Goal: Task Accomplishment & Management: Complete application form

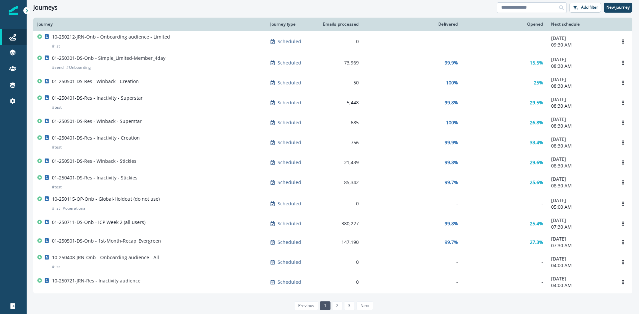
click at [518, 5] on input at bounding box center [532, 7] width 70 height 11
type input "**********"
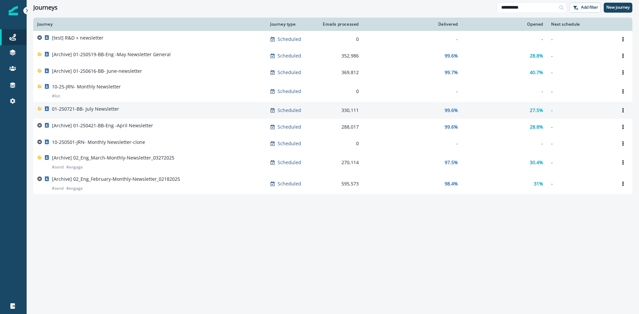
click at [91, 111] on p "01-250721-BB- July Newsletter" at bounding box center [85, 109] width 67 height 7
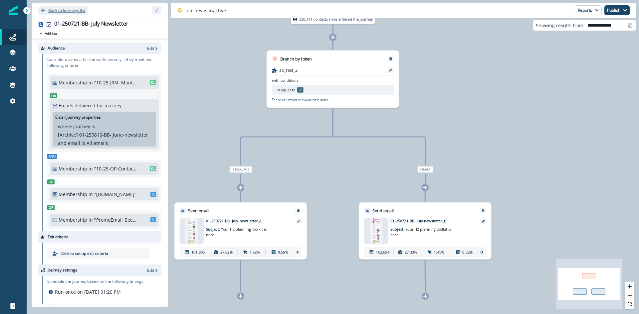
click at [44, 11] on icon "Go back" at bounding box center [43, 10] width 5 height 5
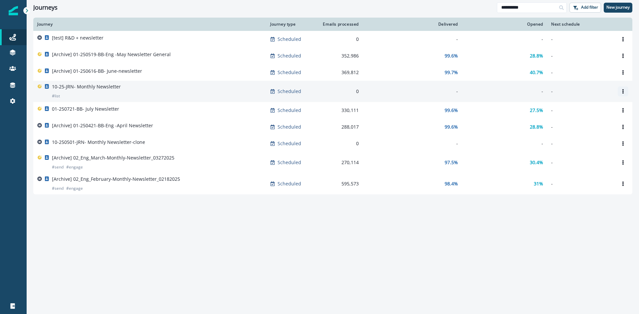
click at [624, 92] on icon "Options" at bounding box center [623, 91] width 5 height 5
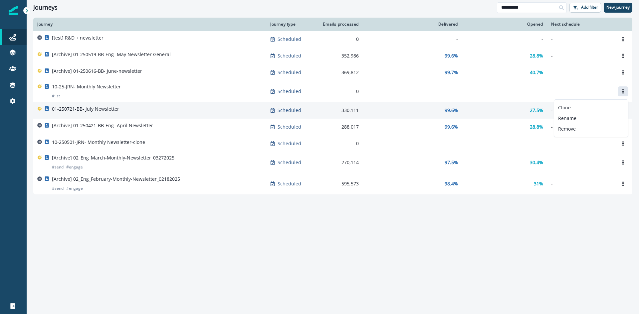
click at [142, 109] on div "01-250721-BB- July Newsletter" at bounding box center [149, 110] width 225 height 9
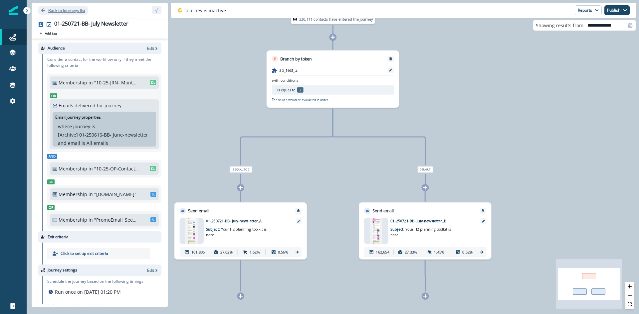
click at [45, 12] on icon "Go back" at bounding box center [43, 10] width 5 height 5
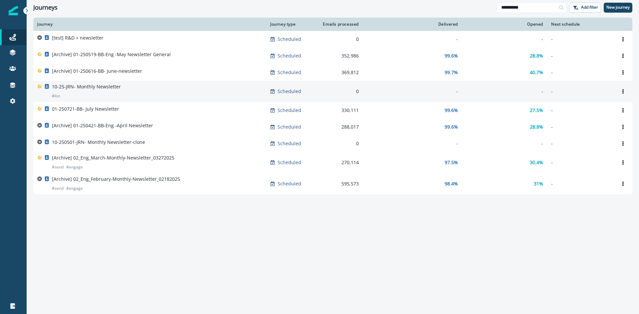
click at [71, 88] on p "10-25-JRN- Monthly Newsletter" at bounding box center [86, 87] width 69 height 7
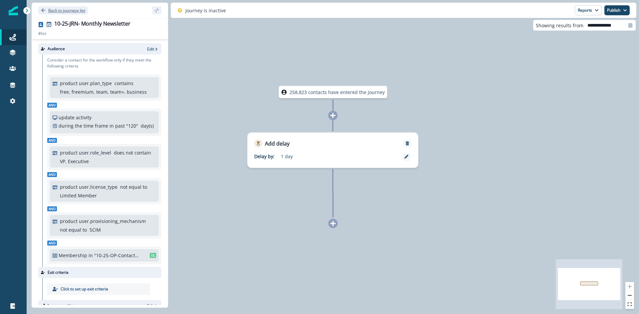
click at [43, 10] on icon "Go back" at bounding box center [43, 10] width 4 height 4
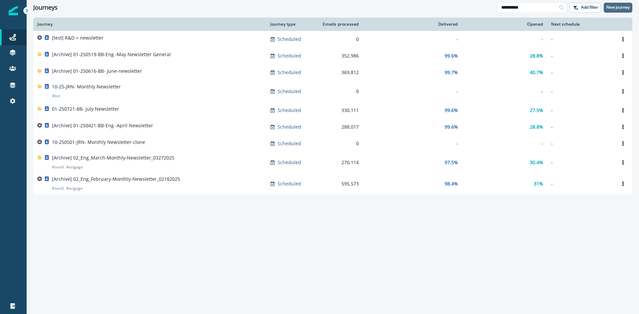
click at [618, 10] on p "New journey" at bounding box center [617, 7] width 23 height 5
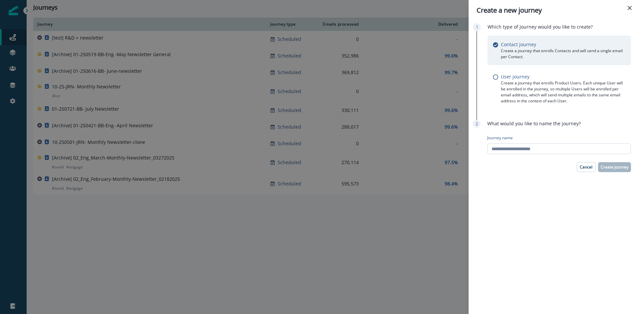
click at [532, 152] on input "Journey name" at bounding box center [559, 149] width 144 height 11
click at [582, 167] on p "Cancel" at bounding box center [586, 167] width 13 height 5
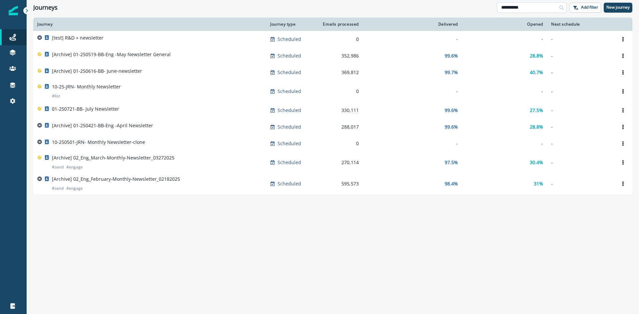
click at [544, 8] on input "**********" at bounding box center [532, 7] width 70 height 11
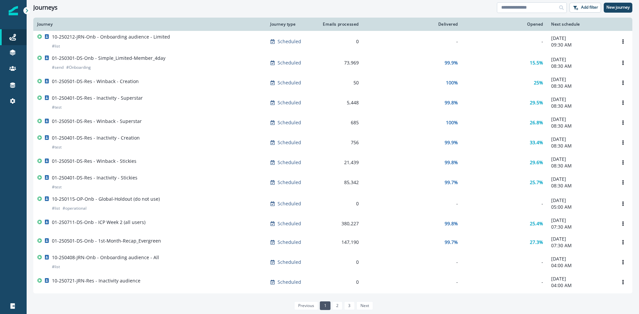
click at [524, 11] on input at bounding box center [532, 7] width 70 height 11
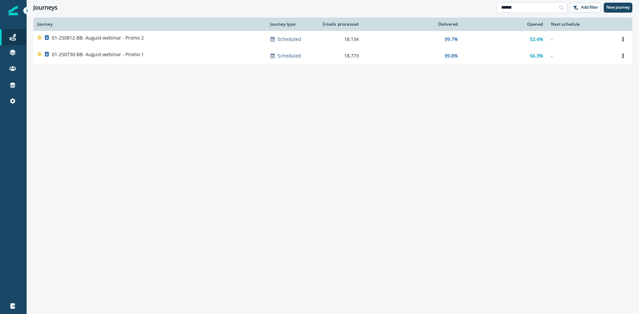
click at [523, 7] on input "******" at bounding box center [532, 7] width 70 height 11
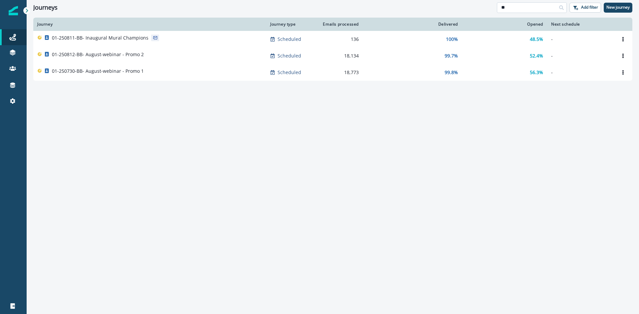
type input "*"
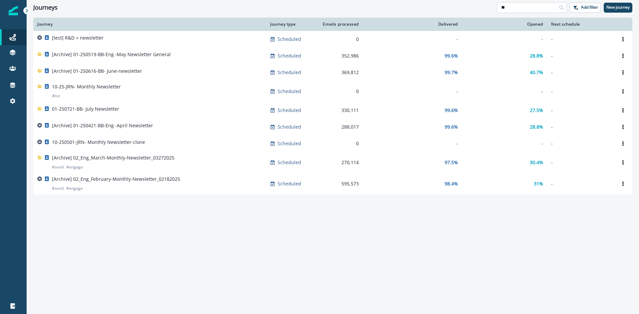
type input "*"
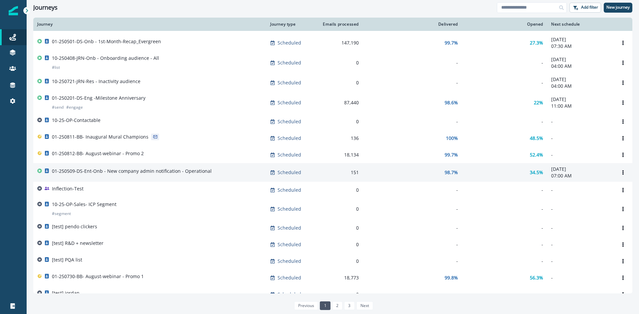
scroll to position [298, 0]
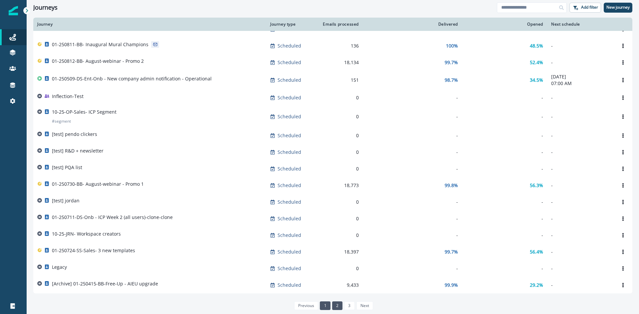
click at [336, 307] on link "2" at bounding box center [337, 306] width 10 height 9
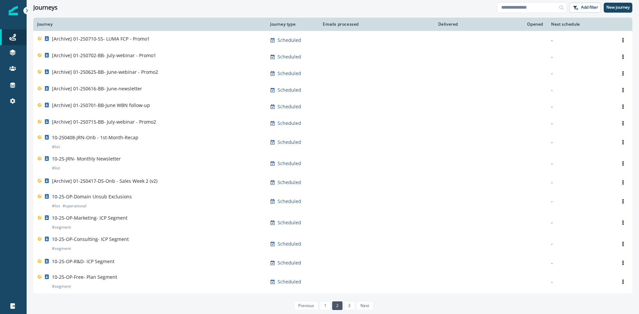
scroll to position [282, 0]
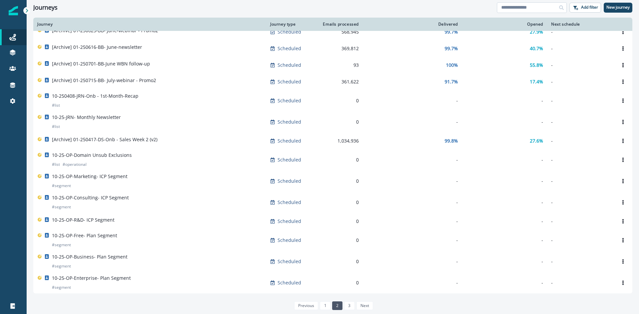
click at [521, 10] on input at bounding box center [532, 7] width 70 height 11
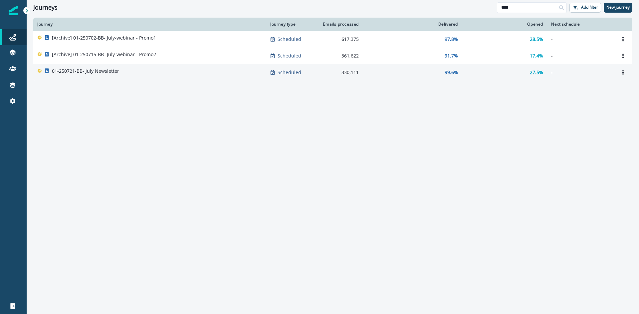
type input "****"
click at [130, 73] on div "01-250721-BB- July Newsletter" at bounding box center [149, 72] width 225 height 9
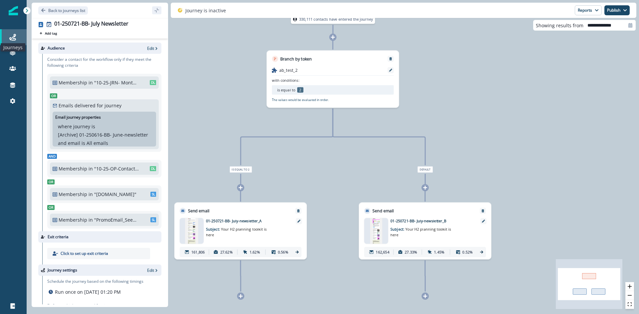
click at [15, 37] on icon at bounding box center [12, 37] width 7 height 7
drag, startPoint x: 56, startPoint y: 22, endPoint x: 129, endPoint y: 23, distance: 73.9
click at [129, 23] on div "01-250721-BB- July Newsletter" at bounding box center [107, 24] width 107 height 7
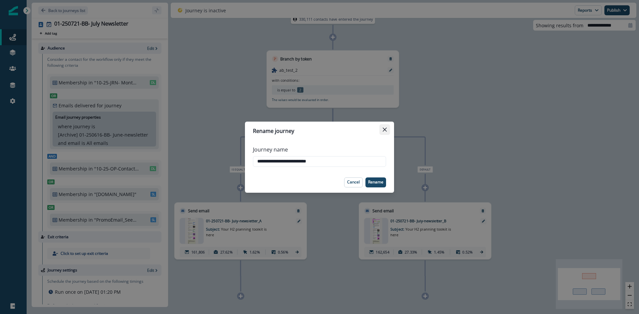
click at [386, 131] on icon "Close" at bounding box center [385, 129] width 4 height 4
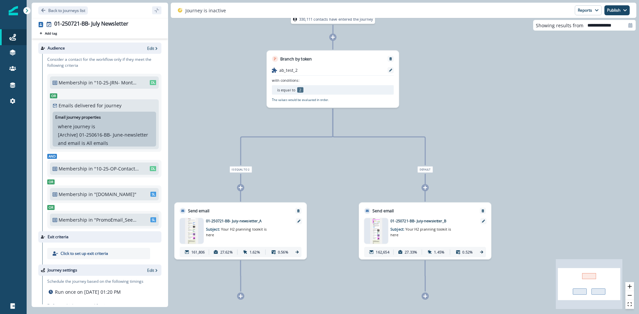
click at [110, 170] on p ""10-25-OP-Contactable"" at bounding box center [116, 168] width 45 height 7
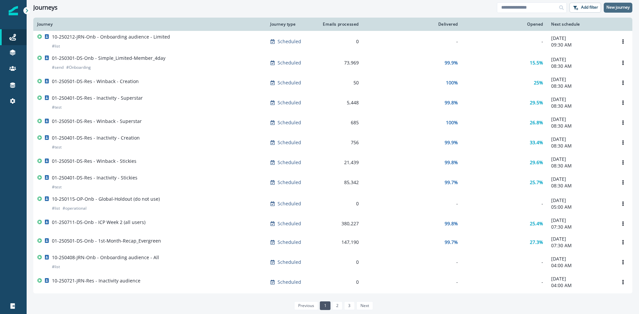
click at [619, 9] on p "New journey" at bounding box center [617, 7] width 23 height 5
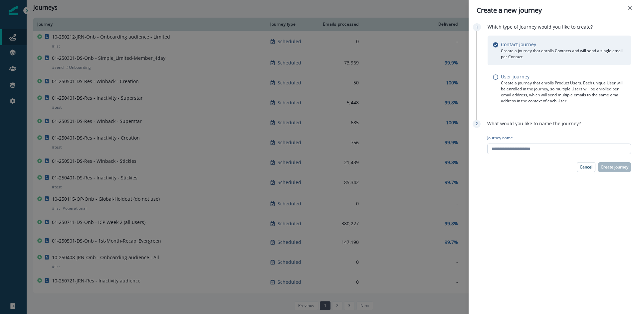
click at [575, 149] on input "Journey name" at bounding box center [559, 149] width 144 height 11
click at [514, 147] on input "Journey name" at bounding box center [559, 149] width 144 height 11
paste input "*"
click at [509, 150] on input "Journey name" at bounding box center [559, 149] width 144 height 11
type input "**********"
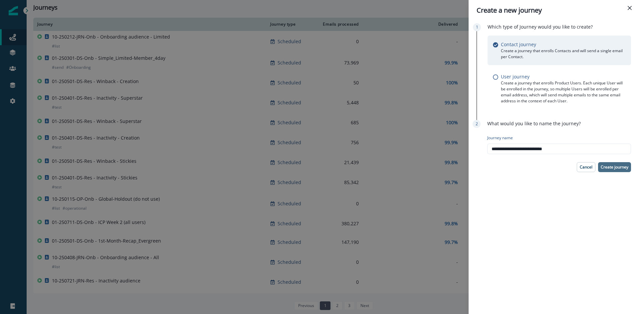
click at [620, 167] on p "Create journey" at bounding box center [615, 167] width 28 height 5
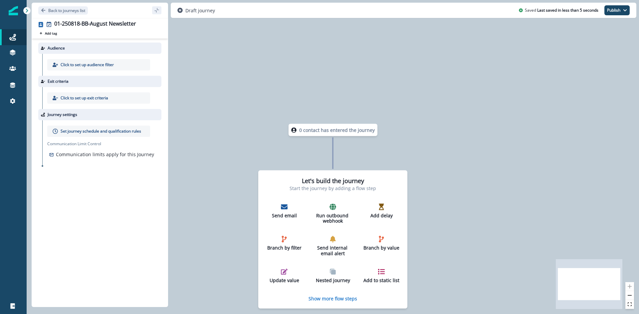
click at [77, 64] on p "Click to set up audience filter" at bounding box center [87, 65] width 53 height 6
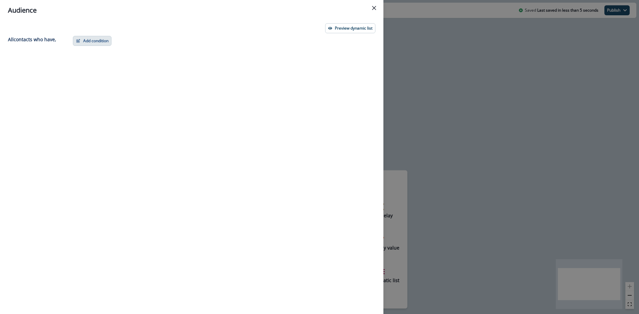
click at [88, 42] on button "Add condition" at bounding box center [92, 41] width 39 height 10
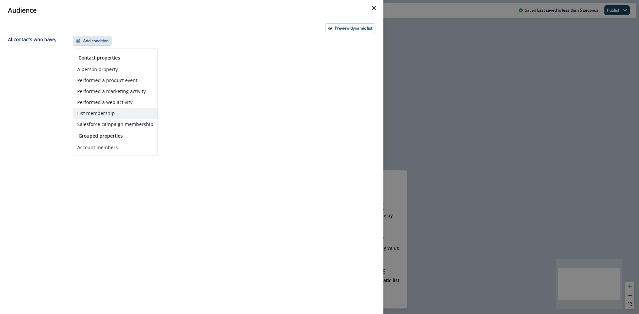
click at [95, 113] on button "List membership" at bounding box center [115, 113] width 84 height 11
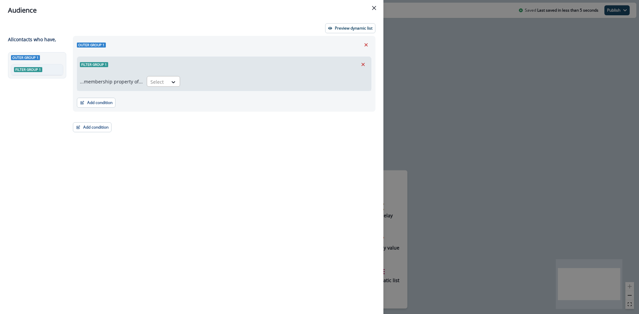
click at [158, 83] on div at bounding box center [157, 82] width 14 height 8
click at [160, 96] on div "in" at bounding box center [161, 97] width 33 height 12
click at [253, 82] on div at bounding box center [270, 82] width 165 height 8
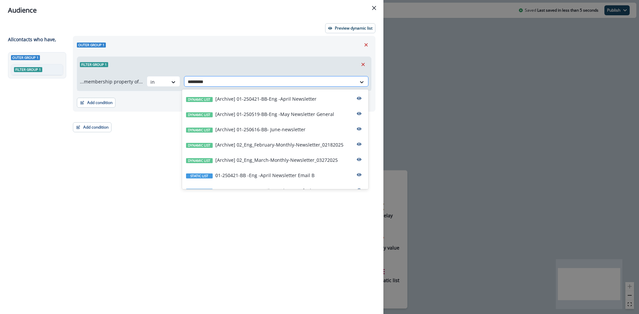
type input "**********"
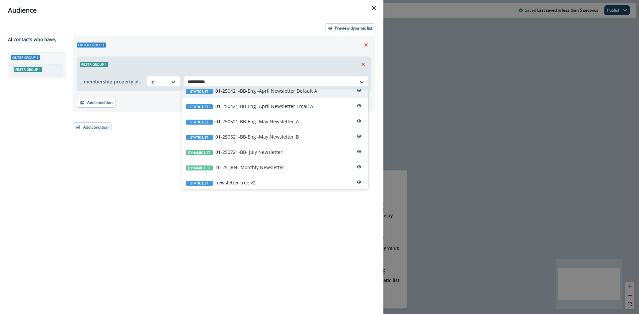
scroll to position [102, 0]
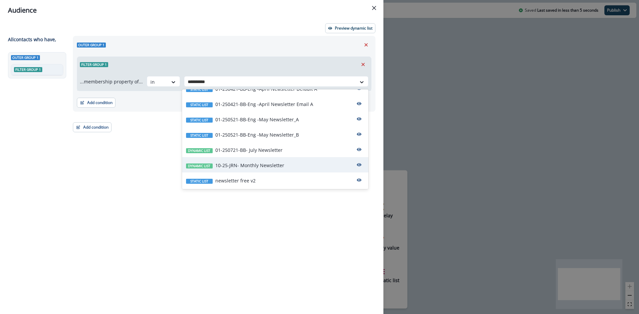
click at [273, 164] on p "10-25-JRN- Monthly Newsletter" at bounding box center [249, 165] width 69 height 7
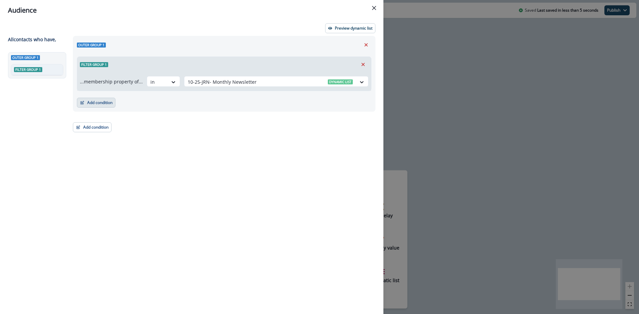
click at [102, 104] on button "Add condition" at bounding box center [96, 103] width 39 height 10
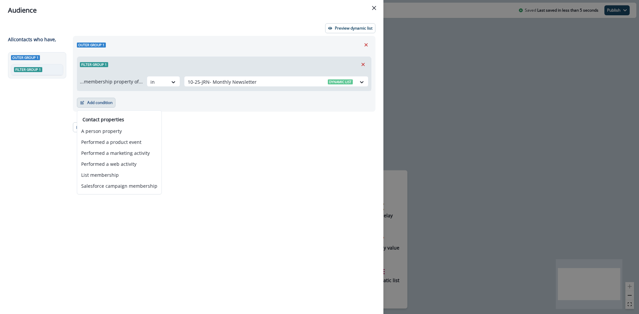
click at [102, 104] on button "Add condition" at bounding box center [96, 103] width 39 height 10
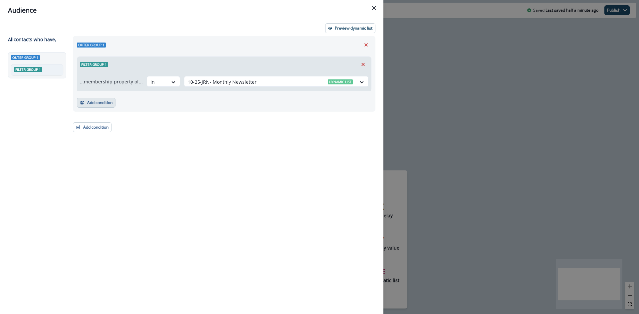
click at [99, 101] on button "Add condition" at bounding box center [96, 103] width 39 height 10
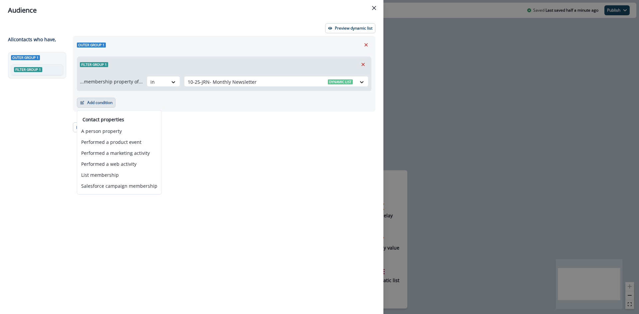
click at [217, 136] on div "Outer group 1 Filter group 1 ...membership property of... in 10-25-JRN- Monthly…" at bounding box center [222, 163] width 307 height 254
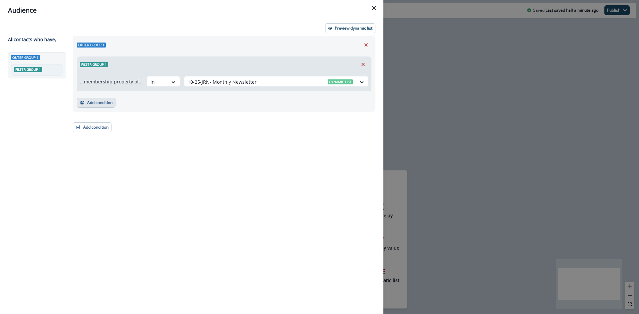
click at [100, 102] on button "Add condition" at bounding box center [96, 103] width 39 height 10
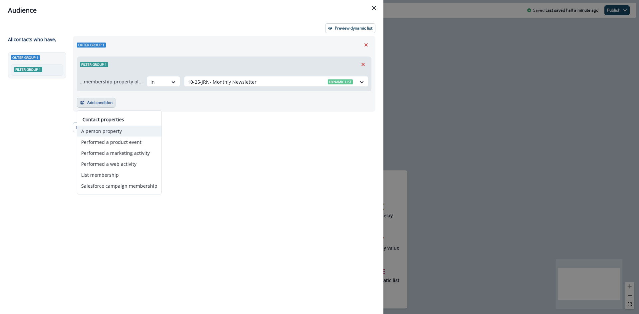
click at [111, 135] on button "A person property" at bounding box center [119, 131] width 84 height 11
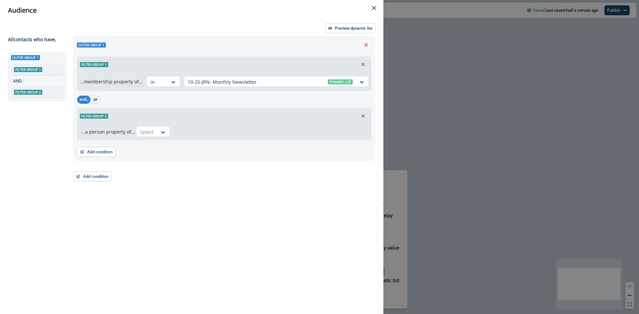
click at [95, 99] on button "or" at bounding box center [96, 100] width 10 height 8
click at [160, 132] on icon at bounding box center [163, 132] width 6 height 7
click at [365, 115] on icon "Remove" at bounding box center [363, 116] width 6 height 6
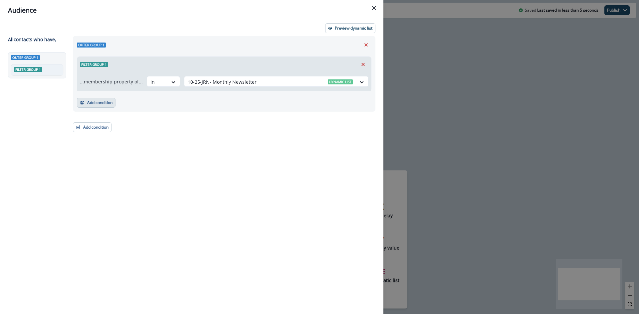
click at [88, 102] on button "Add condition" at bounding box center [96, 103] width 39 height 10
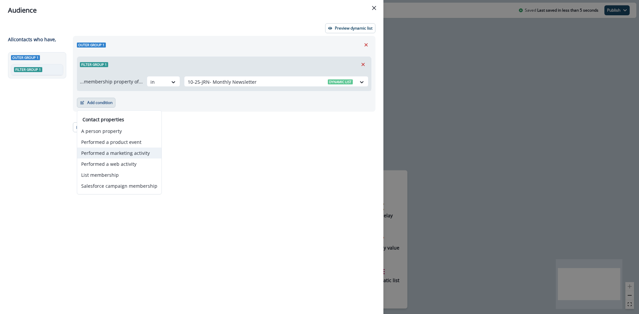
click at [108, 152] on button "Performed a marketing activity" at bounding box center [119, 153] width 84 height 11
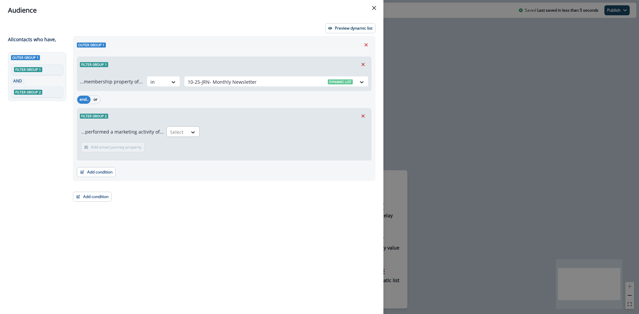
click at [178, 132] on div at bounding box center [177, 132] width 14 height 8
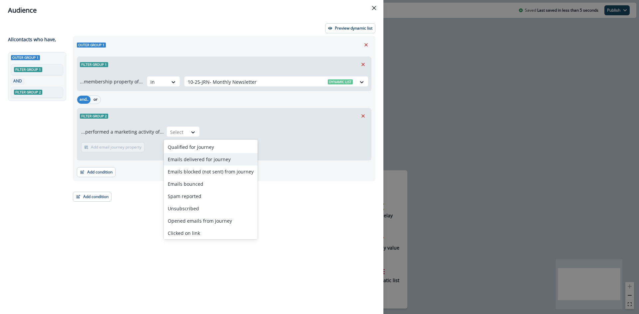
click at [190, 158] on div "Emails delivered for journey" at bounding box center [211, 159] width 94 height 12
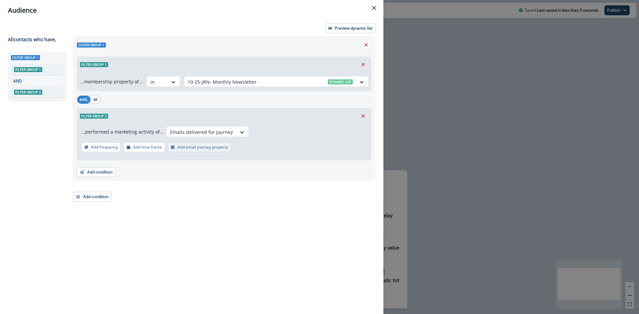
click at [217, 149] on p "Add email journey property" at bounding box center [202, 147] width 51 height 5
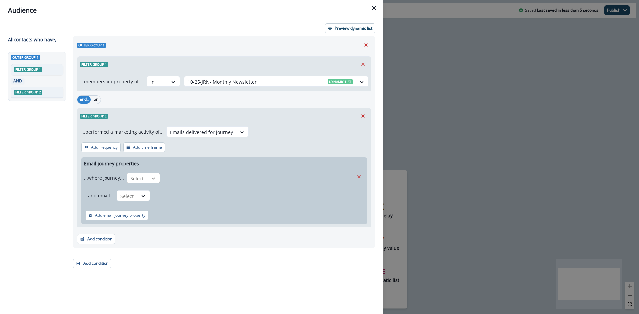
click at [153, 179] on icon at bounding box center [153, 178] width 6 height 7
click at [142, 217] on div "is" at bounding box center [156, 218] width 62 height 12
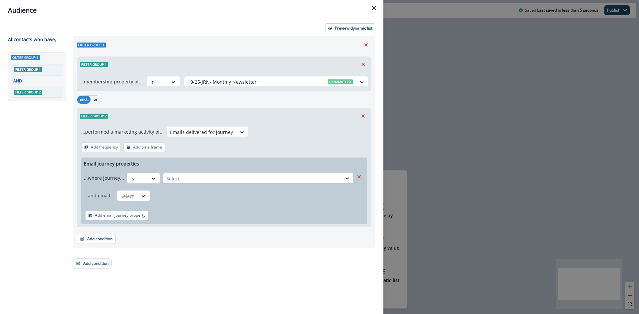
click at [220, 178] on div at bounding box center [252, 179] width 172 height 8
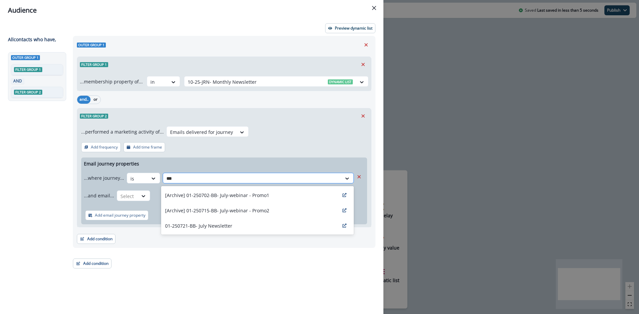
type input "****"
click at [218, 224] on p "01-250721-BB- July Newsletter" at bounding box center [198, 226] width 67 height 7
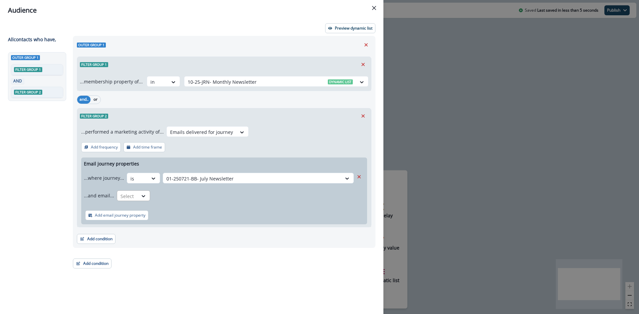
click at [132, 183] on div at bounding box center [137, 179] width 14 height 8
click at [124, 236] on div "is" at bounding box center [146, 236] width 62 height 12
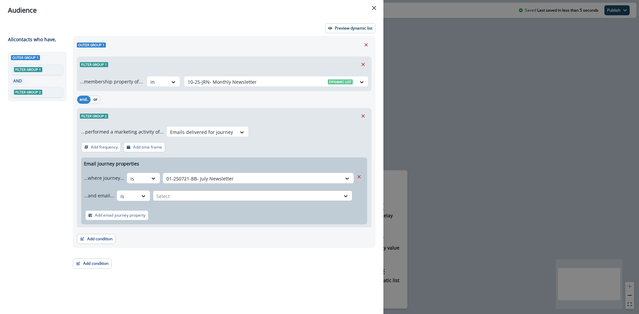
click at [192, 183] on div at bounding box center [252, 179] width 172 height 8
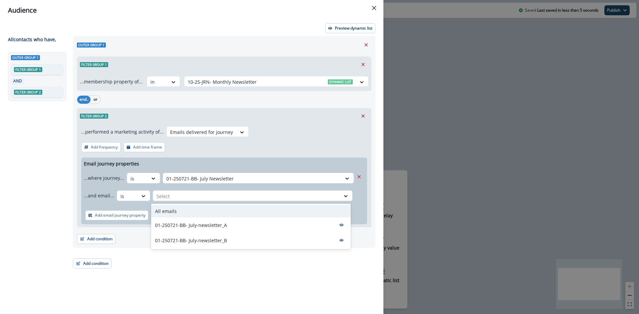
click at [192, 207] on div "All emails" at bounding box center [251, 211] width 200 height 12
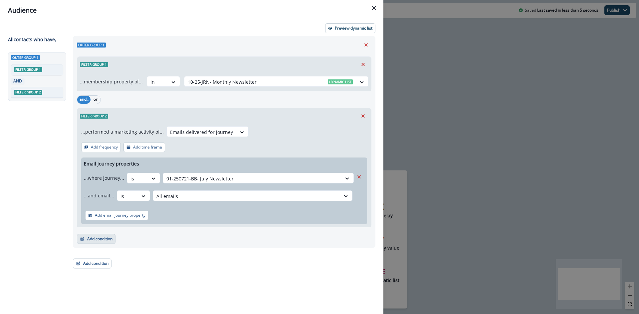
click at [113, 238] on button "Add condition" at bounding box center [96, 239] width 39 height 10
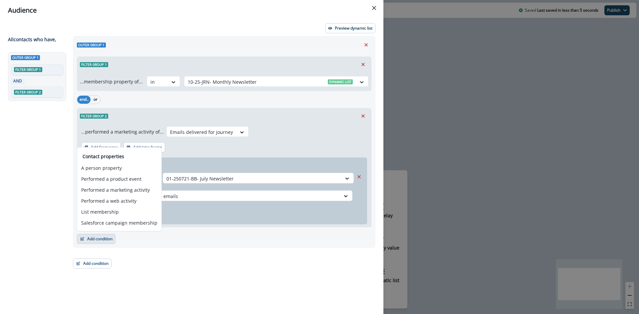
click at [144, 245] on div "Outer group 1 Filter group 1 ...membership property of... in 10-25-JRN- Monthly…" at bounding box center [224, 142] width 303 height 212
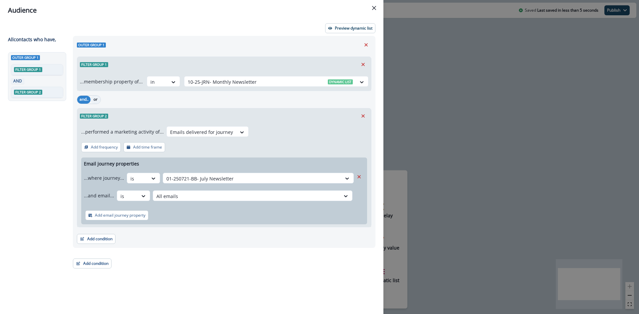
click at [94, 98] on button "or" at bounding box center [96, 100] width 10 height 8
click at [97, 237] on button "Add condition" at bounding box center [96, 239] width 39 height 10
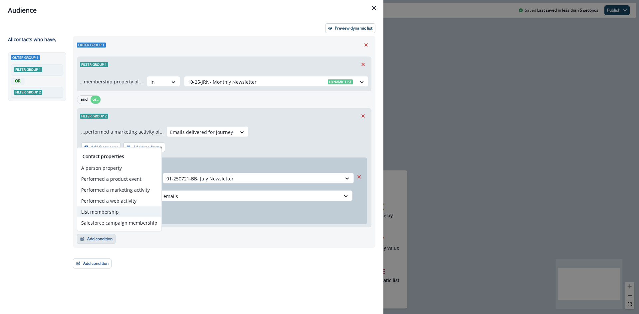
click at [106, 211] on button "List membership" at bounding box center [119, 212] width 84 height 11
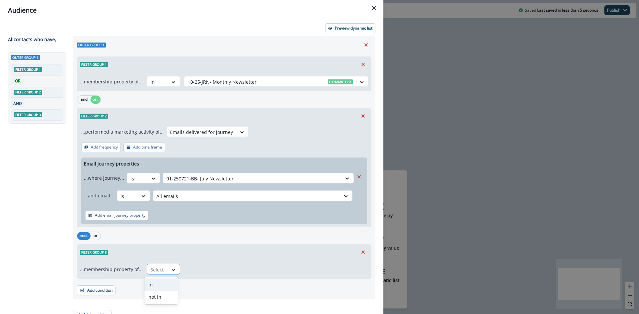
click at [168, 272] on div at bounding box center [173, 270] width 11 height 7
click at [161, 285] on div "in" at bounding box center [160, 285] width 33 height 12
click at [217, 270] on div at bounding box center [270, 270] width 165 height 8
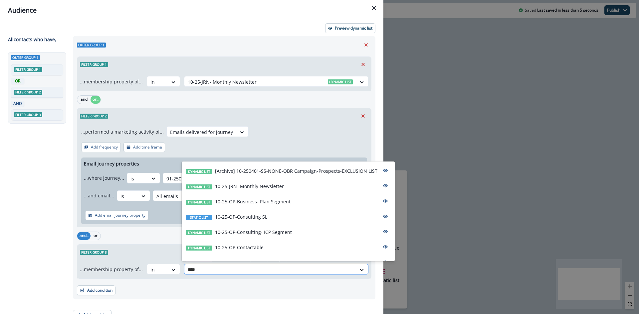
type input "*****"
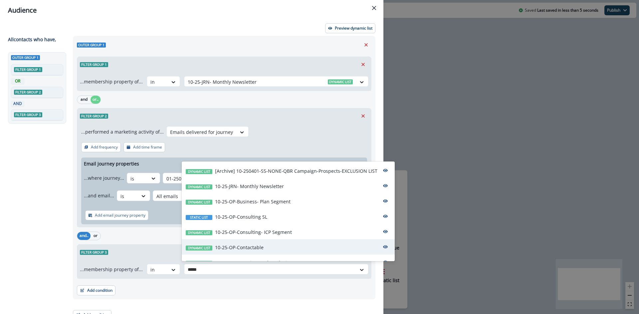
click at [263, 250] on div "Dynamic list 10-25-OP-Contactable" at bounding box center [288, 247] width 213 height 15
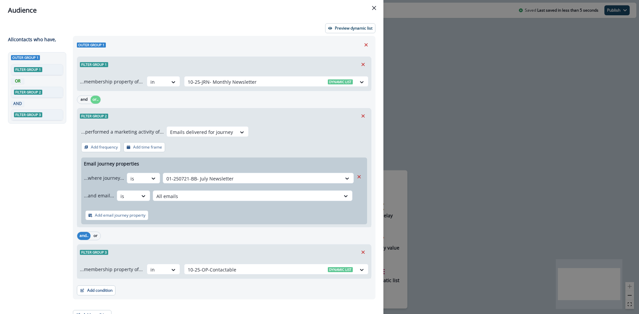
scroll to position [9, 0]
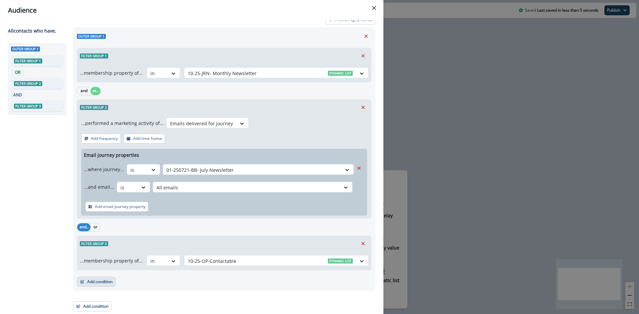
click at [108, 282] on button "Add condition" at bounding box center [96, 282] width 39 height 10
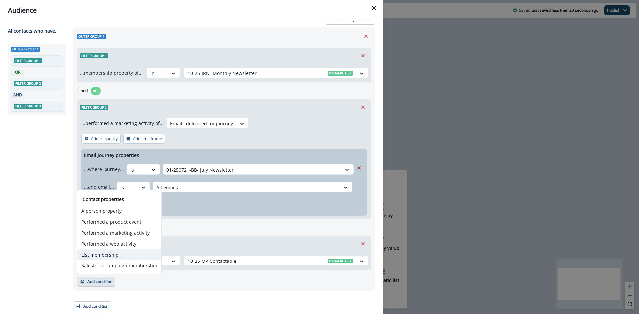
click at [115, 257] on button "List membership" at bounding box center [119, 255] width 84 height 11
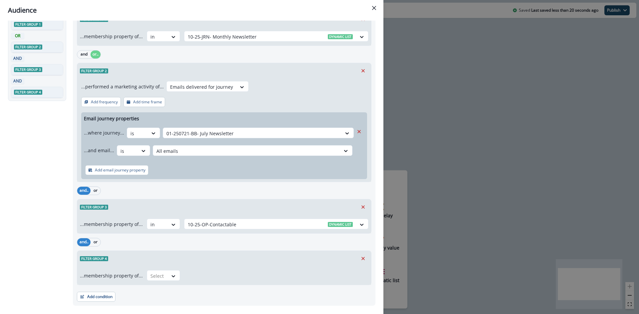
scroll to position [60, 0]
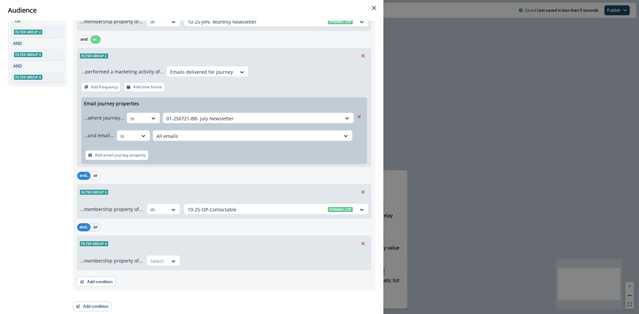
click at [98, 228] on button "or" at bounding box center [96, 228] width 10 height 8
click at [164, 264] on div "Select" at bounding box center [157, 261] width 21 height 11
click at [164, 275] on div "in" at bounding box center [160, 276] width 33 height 12
click at [239, 265] on div at bounding box center [270, 261] width 165 height 8
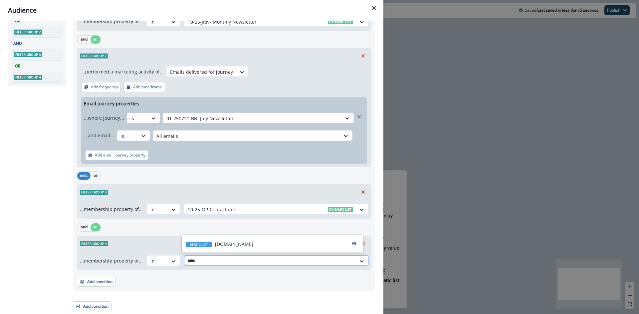
type input "*****"
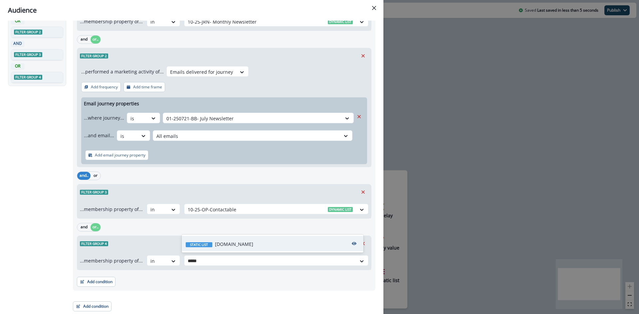
click at [215, 243] on p "Alight.com" at bounding box center [234, 244] width 38 height 7
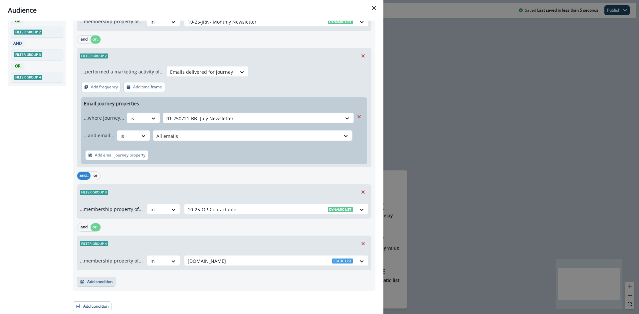
click at [102, 285] on button "Add condition" at bounding box center [96, 282] width 39 height 10
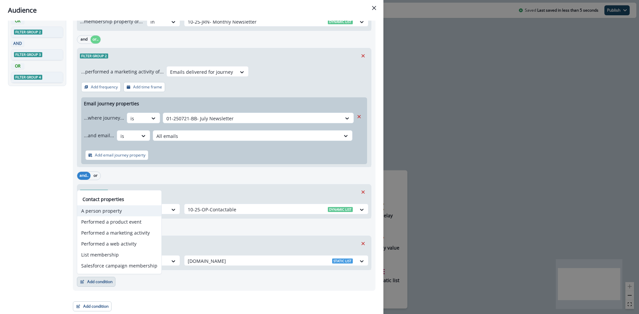
click at [106, 211] on button "A person property" at bounding box center [119, 211] width 84 height 11
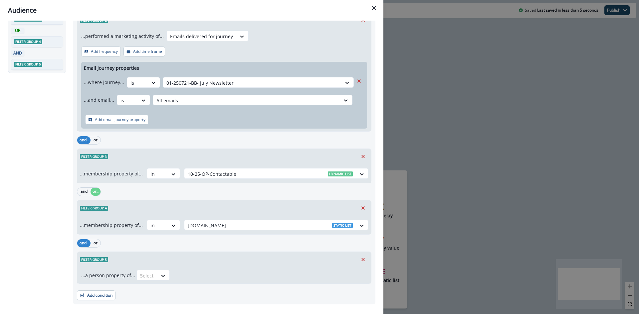
scroll to position [109, 0]
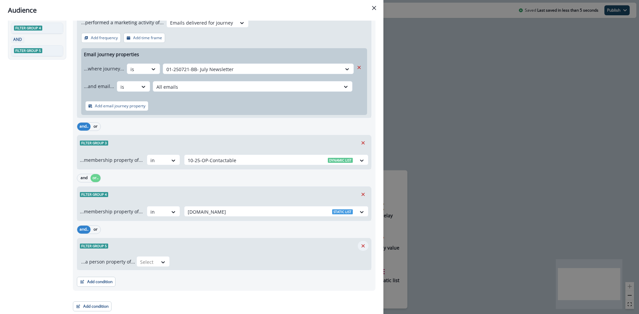
click at [360, 249] on icon "Remove" at bounding box center [363, 246] width 6 height 6
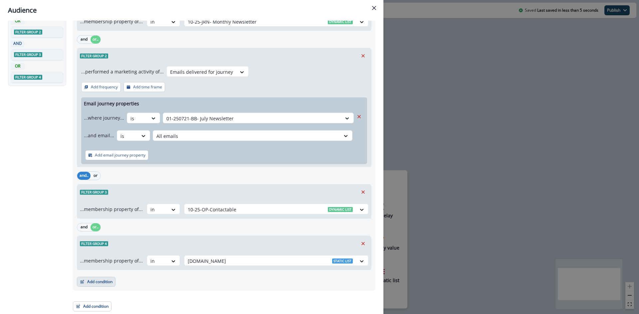
click at [101, 286] on button "Add condition" at bounding box center [96, 282] width 39 height 10
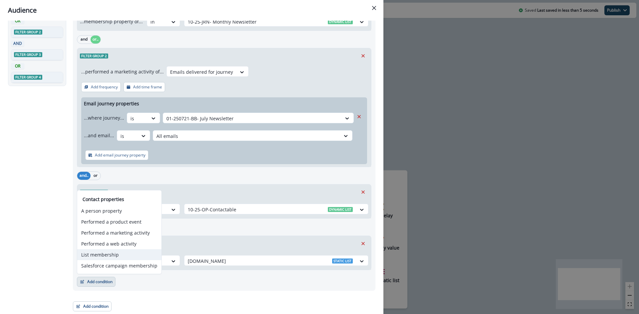
click at [107, 255] on button "List membership" at bounding box center [119, 255] width 84 height 11
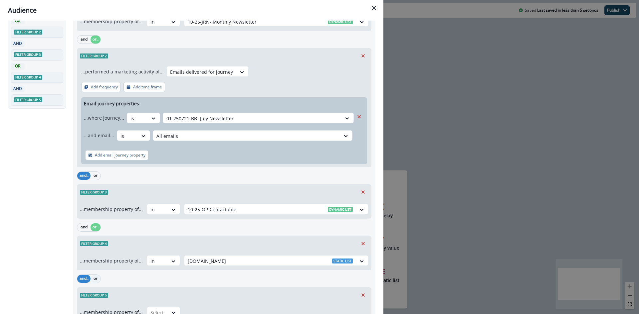
click at [94, 280] on button "or" at bounding box center [96, 279] width 10 height 8
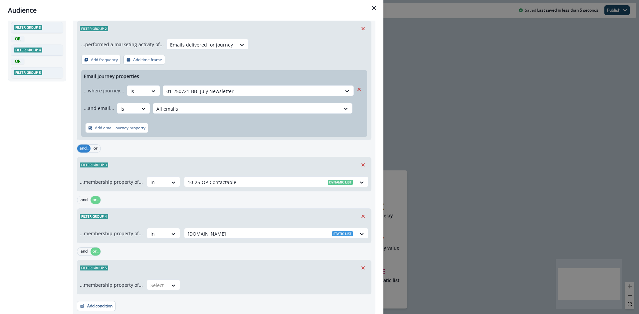
scroll to position [112, 0]
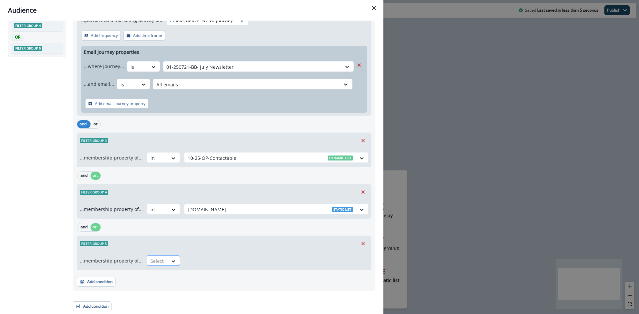
click at [150, 263] on div at bounding box center [157, 261] width 14 height 8
click at [151, 275] on div "in" at bounding box center [160, 276] width 33 height 12
click at [223, 265] on div at bounding box center [270, 261] width 165 height 8
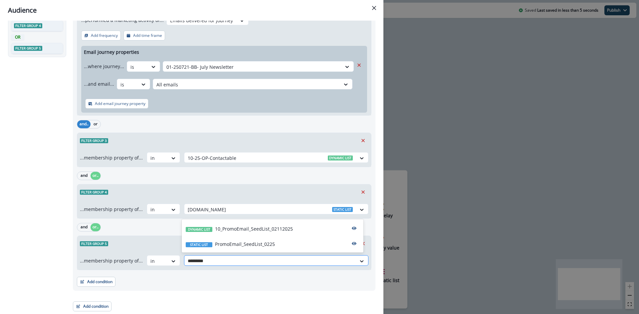
type input "**********"
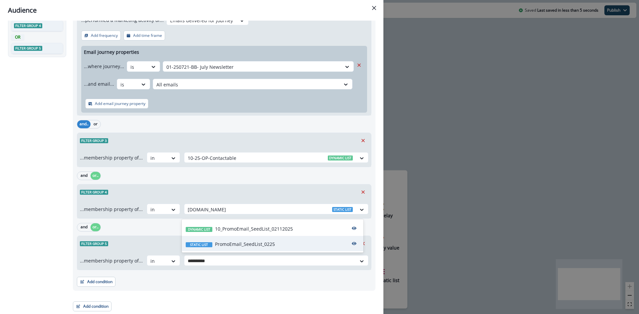
click at [232, 244] on p "PromoEmail_SeedList_0225" at bounding box center [245, 244] width 60 height 7
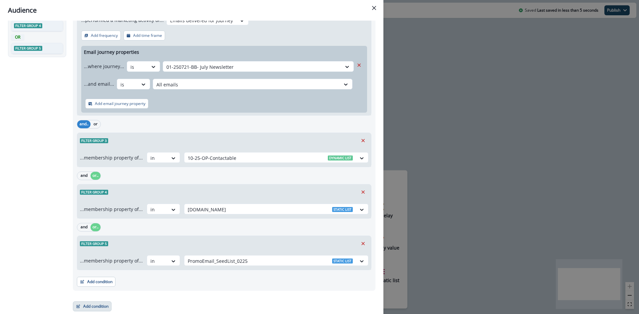
click at [101, 305] on button "Add condition" at bounding box center [92, 307] width 39 height 10
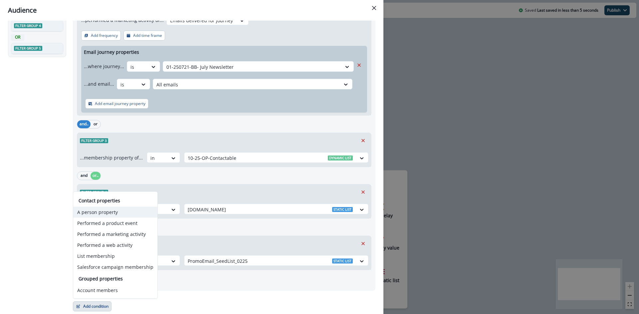
click at [104, 211] on button "A person property" at bounding box center [115, 212] width 84 height 11
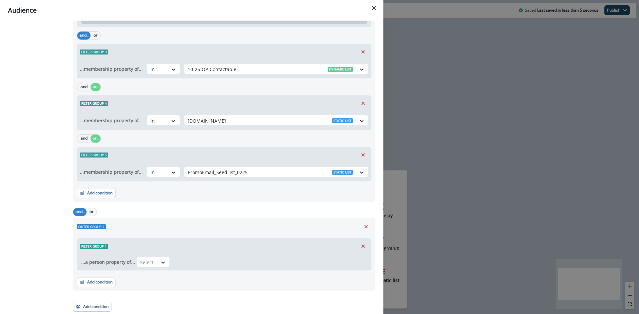
scroll to position [201, 0]
click at [163, 263] on icon at bounding box center [163, 262] width 6 height 7
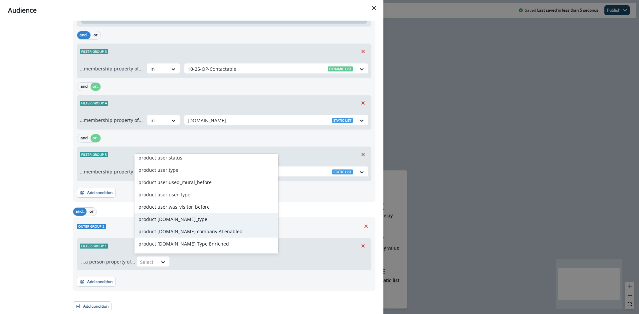
scroll to position [632, 0]
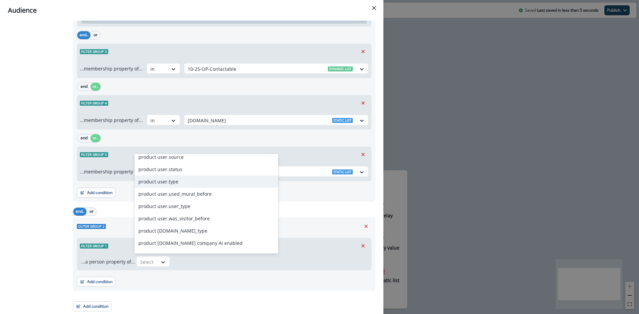
click at [184, 182] on div "product user.type" at bounding box center [206, 182] width 144 height 12
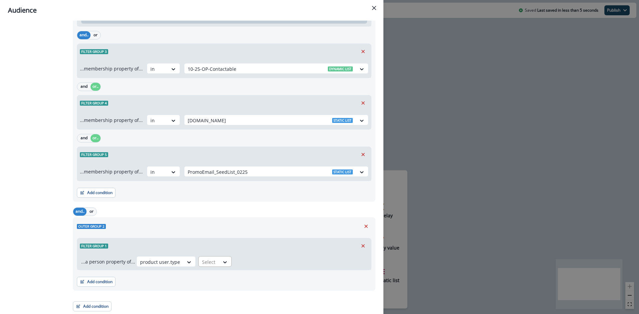
click at [210, 267] on div "Select" at bounding box center [209, 262] width 21 height 11
click at [217, 197] on div "equal to" at bounding box center [221, 198] width 52 height 12
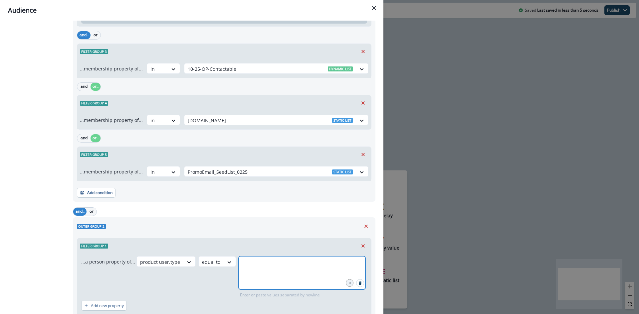
click at [284, 270] on input "text" at bounding box center [302, 264] width 125 height 13
click at [192, 264] on icon at bounding box center [189, 262] width 6 height 7
click at [226, 264] on icon at bounding box center [229, 262] width 6 height 7
click at [183, 263] on div at bounding box center [188, 262] width 11 height 7
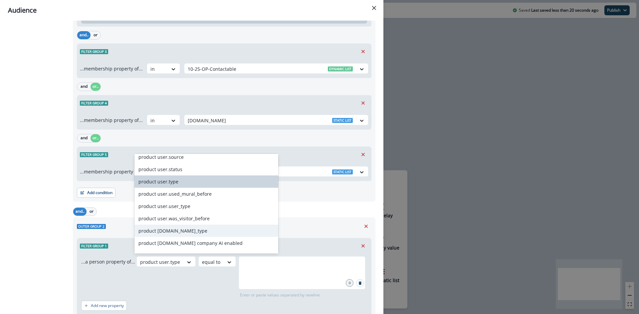
click at [191, 234] on div "product user.work_type" at bounding box center [206, 231] width 144 height 12
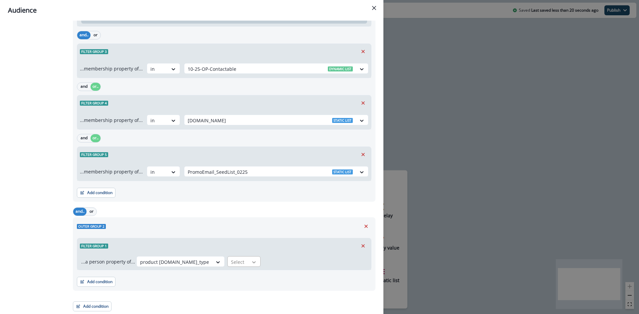
click at [251, 261] on icon at bounding box center [254, 262] width 6 height 7
click at [233, 199] on div "equal to" at bounding box center [234, 198] width 52 height 12
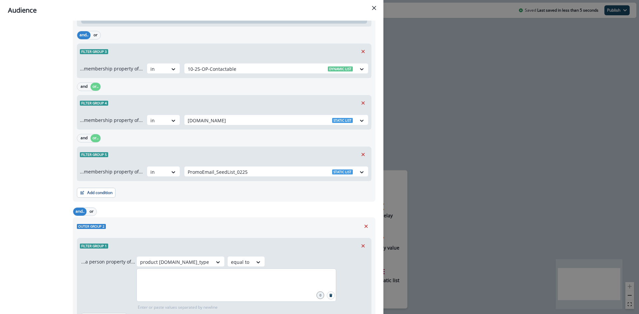
click at [283, 278] on div at bounding box center [236, 285] width 200 height 33
type input "*****"
type input "*********"
click at [212, 262] on div "equal to" at bounding box center [175, 262] width 76 height 11
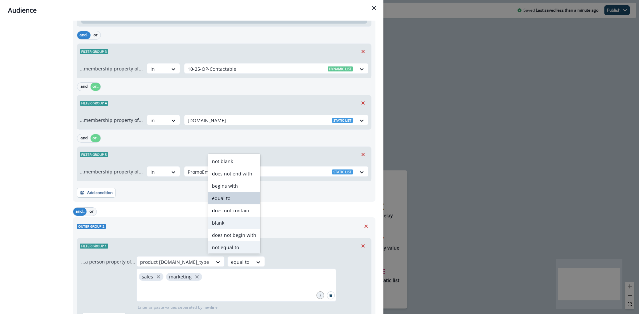
scroll to position [26, 0]
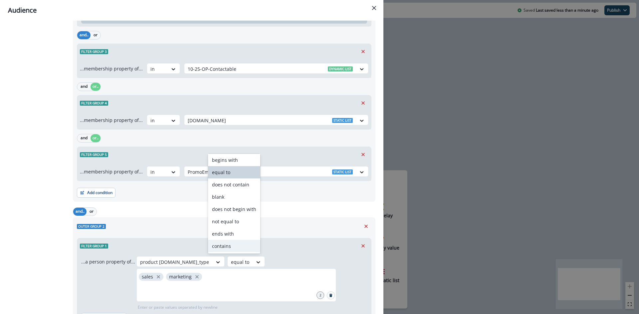
click at [228, 246] on div "contains" at bounding box center [234, 246] width 52 height 12
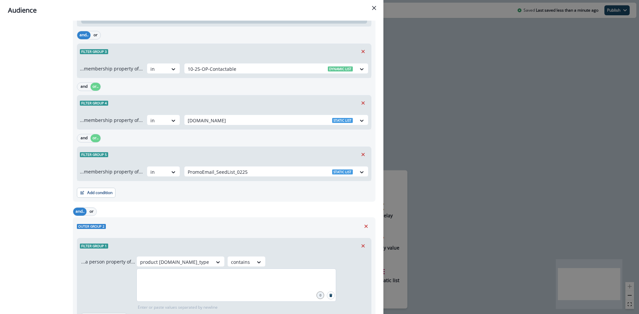
click at [265, 274] on div at bounding box center [236, 285] width 200 height 33
type input "*****"
type input "*********"
type input "******"
click at [285, 284] on input "text" at bounding box center [236, 290] width 198 height 13
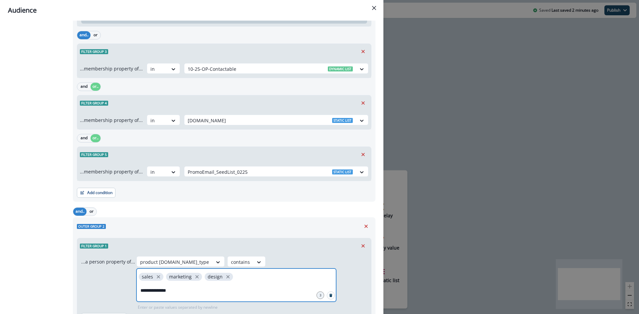
type input "**********"
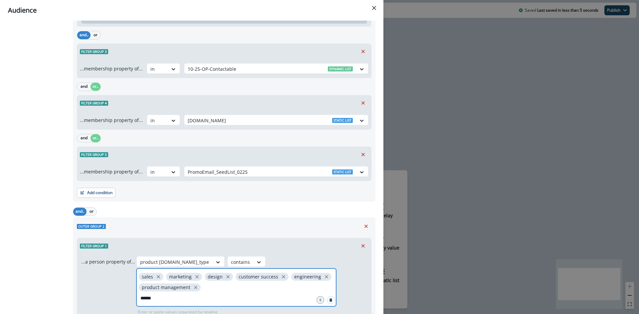
type input "*******"
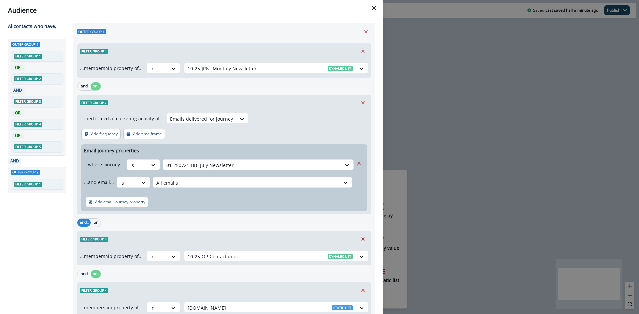
scroll to position [0, 0]
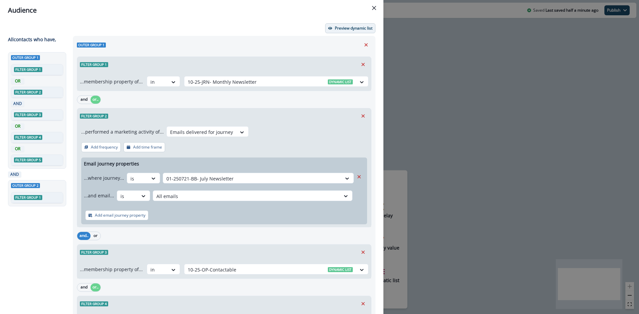
click at [356, 26] on p "Preview dynamic list" at bounding box center [354, 28] width 38 height 5
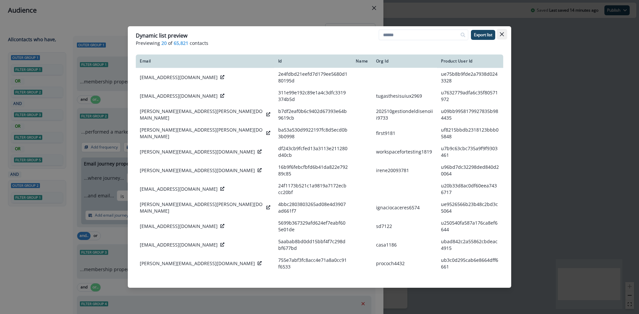
click at [501, 33] on icon "Close" at bounding box center [502, 34] width 4 height 4
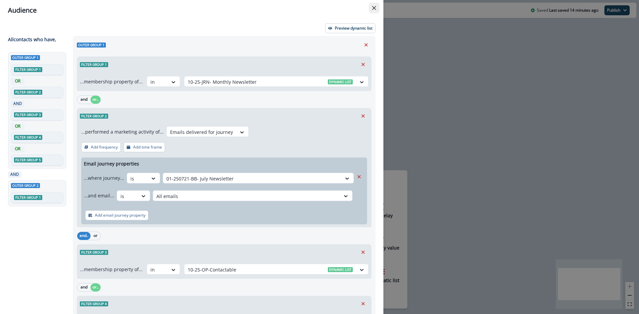
click at [372, 9] on icon "Close" at bounding box center [374, 8] width 4 height 4
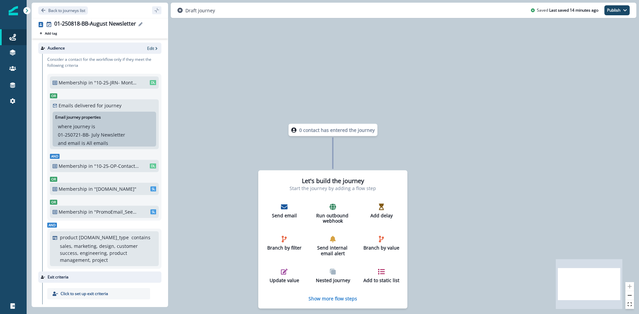
click at [118, 22] on div "01-250818-BB-August Newsletter" at bounding box center [95, 24] width 82 height 7
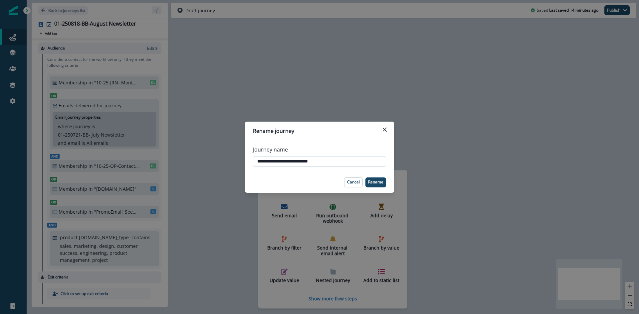
click at [348, 161] on input "**********" at bounding box center [319, 161] width 133 height 11
type input "**********"
click at [377, 183] on p "Rename" at bounding box center [375, 182] width 15 height 5
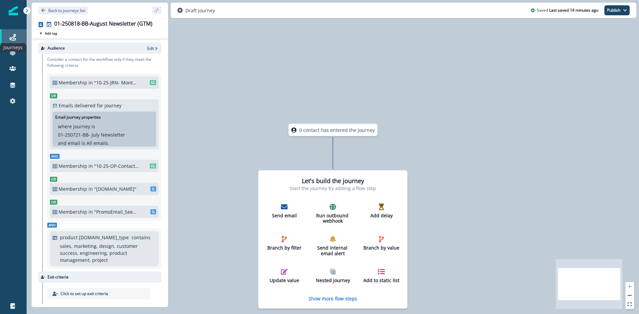
click at [15, 36] on icon at bounding box center [12, 37] width 7 height 7
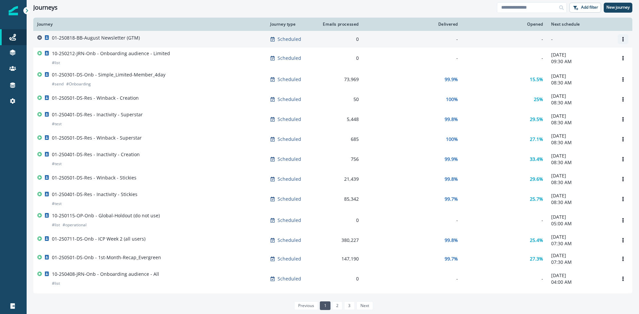
click at [621, 40] on icon "Options" at bounding box center [623, 39] width 5 height 5
click at [565, 57] on button "Clone" at bounding box center [586, 55] width 74 height 11
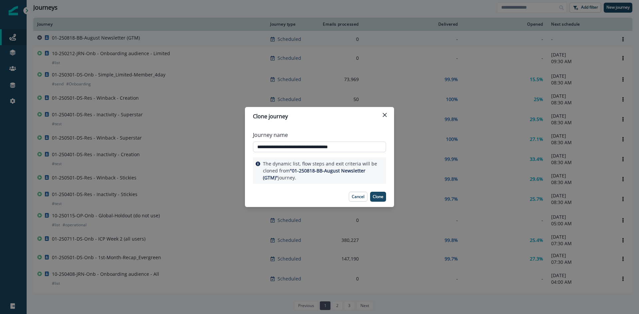
drag, startPoint x: 335, startPoint y: 146, endPoint x: 359, endPoint y: 147, distance: 23.3
click at [359, 147] on input "**********" at bounding box center [319, 147] width 133 height 11
type input "**********"
click at [382, 195] on p "Clone" at bounding box center [378, 197] width 11 height 5
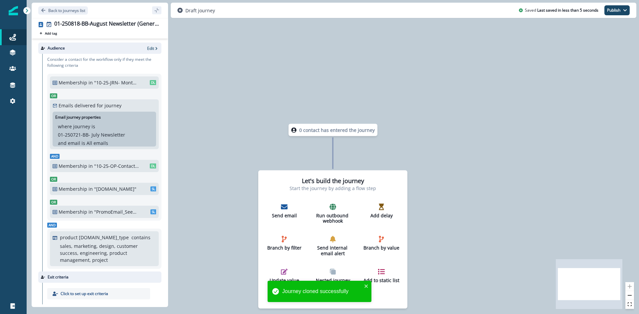
click at [115, 246] on p "sales, marketing, design, customer success, engineering, product management, pr…" at bounding box center [107, 253] width 95 height 21
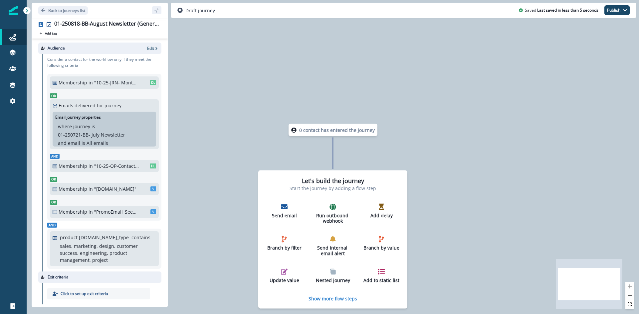
click at [121, 242] on div "product user.work_type contains sales, marketing, design, customer success, eng…" at bounding box center [108, 249] width 96 height 30
click at [154, 47] on icon "button" at bounding box center [156, 48] width 5 height 5
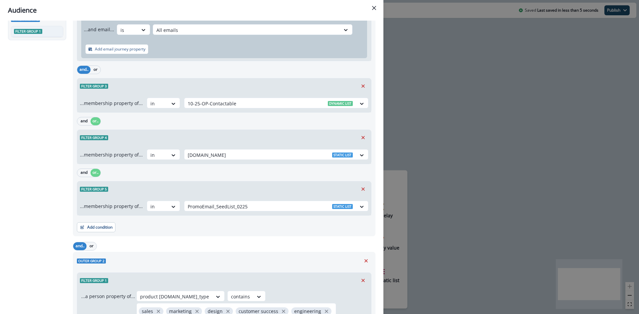
scroll to position [263, 0]
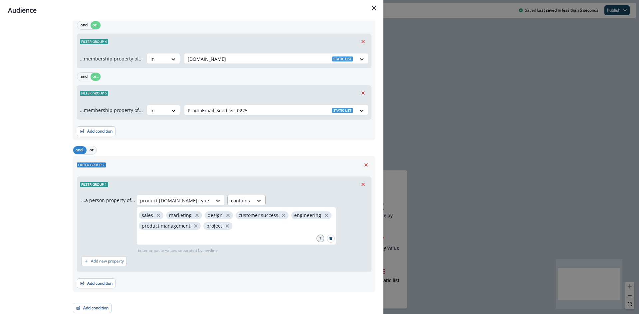
click at [212, 201] on div "contains" at bounding box center [175, 200] width 76 height 11
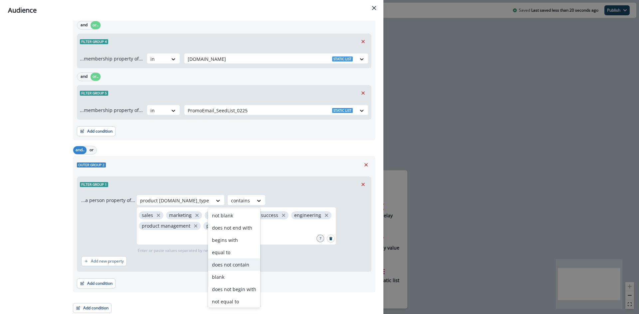
click at [233, 264] on div "does not contain" at bounding box center [234, 265] width 52 height 12
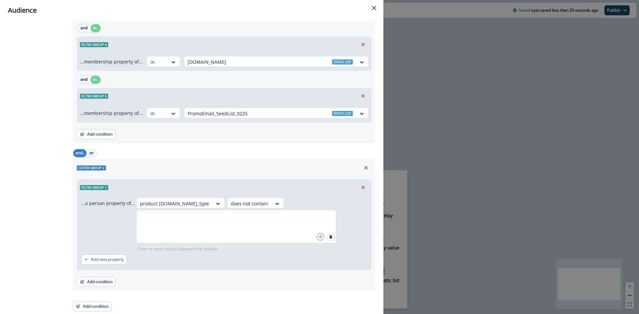
scroll to position [260, 0]
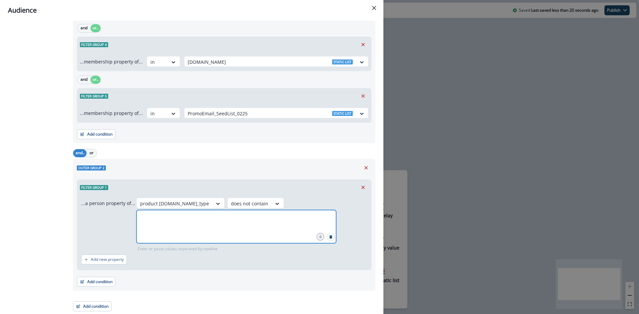
click at [233, 225] on input "text" at bounding box center [236, 218] width 198 height 13
type input "*****"
type input "*********"
type input "******"
type input "**********"
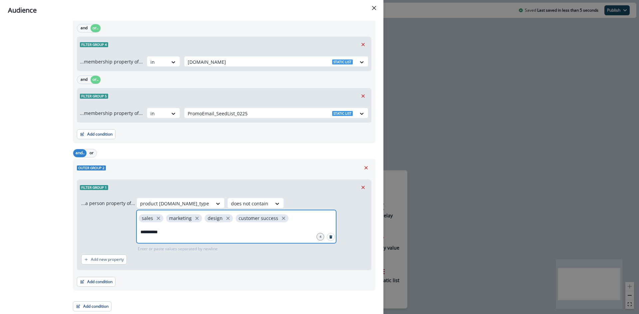
type input "**********"
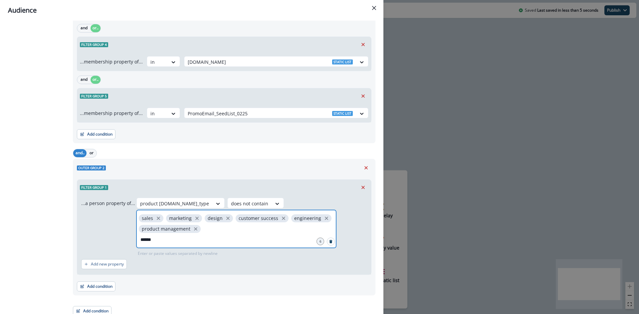
type input "*******"
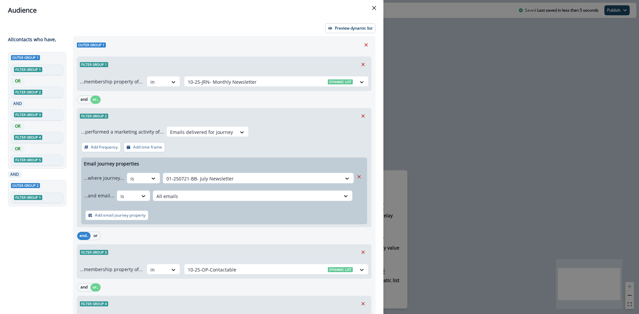
scroll to position [0, 0]
click at [375, 6] on icon "Close" at bounding box center [374, 8] width 4 height 4
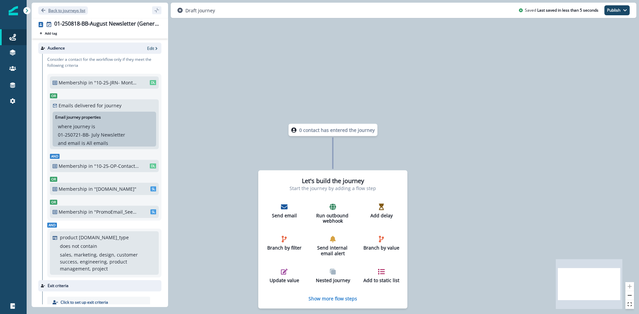
click at [46, 7] on button "Back to journeys list" at bounding box center [63, 10] width 50 height 8
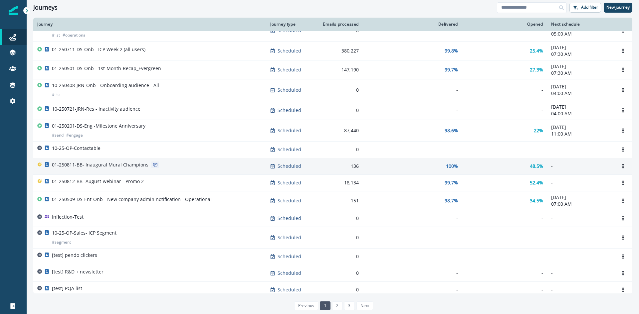
scroll to position [200, 0]
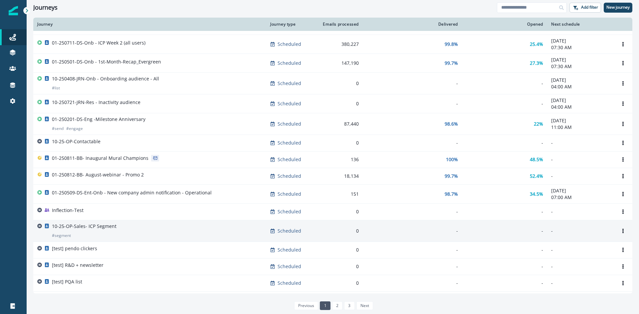
click at [108, 230] on p "10-25-OP-Sales- ICP Segment" at bounding box center [84, 226] width 65 height 7
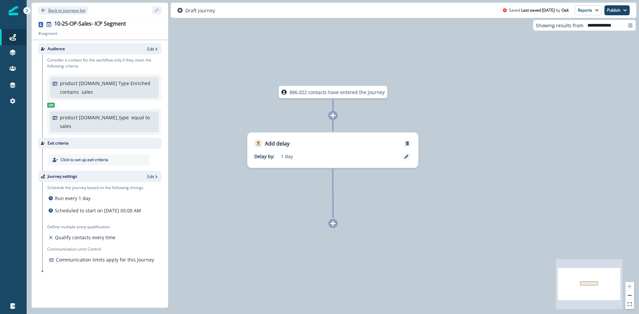
click at [44, 11] on icon "Go back" at bounding box center [43, 10] width 4 height 4
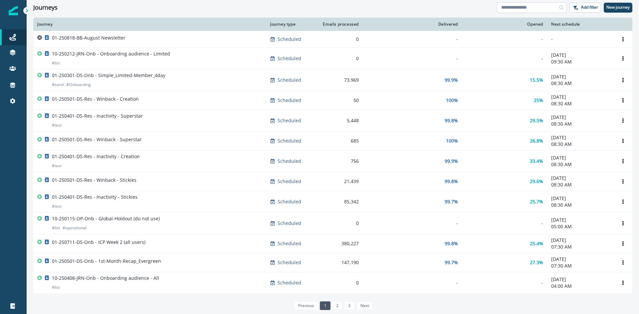
click at [513, 8] on input at bounding box center [532, 7] width 70 height 11
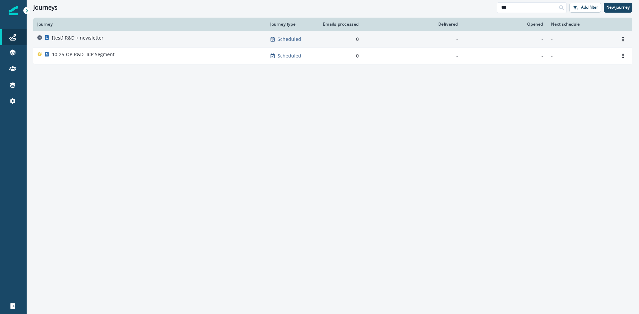
type input "***"
click at [100, 37] on p "[test] R&D + newsletter" at bounding box center [78, 38] width 52 height 7
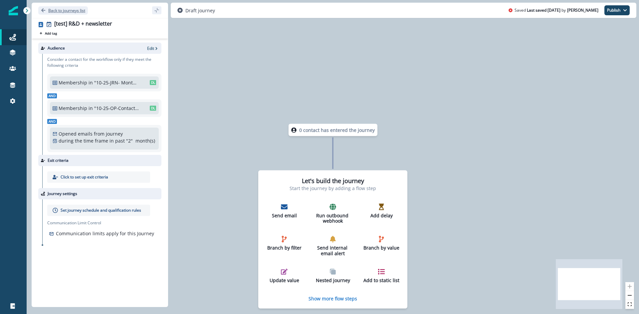
click at [41, 10] on icon "Go back" at bounding box center [43, 10] width 5 height 5
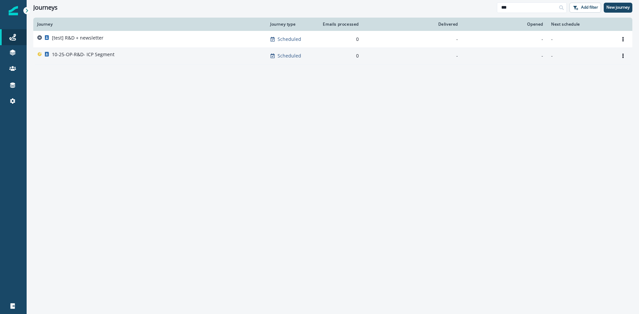
click at [93, 57] on p "10-25-OP-R&D- ICP Segment" at bounding box center [83, 54] width 63 height 7
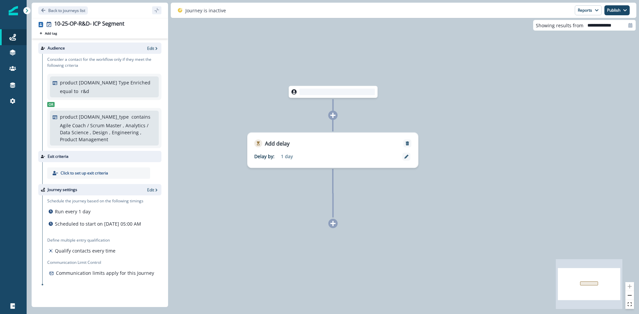
click at [94, 136] on p "Agile Coach / Scrum Master, Analytics / Data Science, Design, Engineering, …" at bounding box center [107, 132] width 95 height 21
click at [86, 116] on p "product user.work_type" at bounding box center [94, 116] width 69 height 7
click at [153, 50] on p "Edit" at bounding box center [150, 49] width 7 height 6
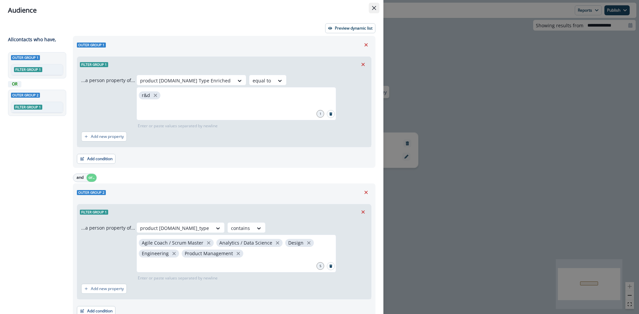
click at [374, 12] on button "Close" at bounding box center [374, 8] width 11 height 11
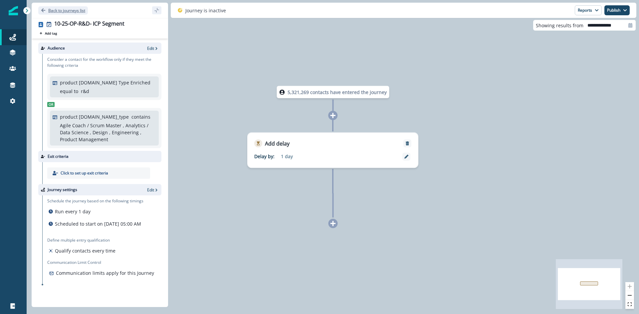
click at [52, 11] on p "Back to journeys list" at bounding box center [66, 11] width 37 height 6
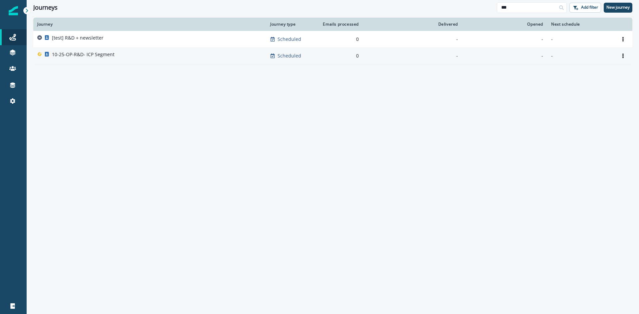
click at [123, 54] on div "10-25-OP-R&D- ICP Segment" at bounding box center [149, 55] width 225 height 9
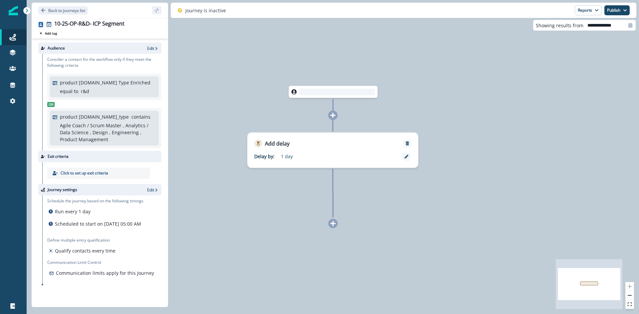
click at [122, 129] on p "Agile Coach / Scrum Master, Analytics / Data Science, Design, Engineering, …" at bounding box center [107, 132] width 95 height 21
